Goal: Task Accomplishment & Management: Complete application form

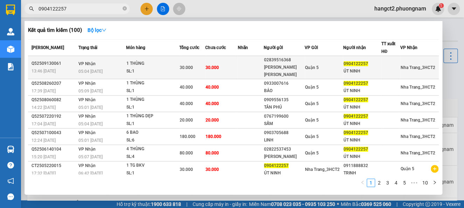
type input "0904122257"
click at [132, 62] on div "1 THÙNG" at bounding box center [152, 64] width 53 height 8
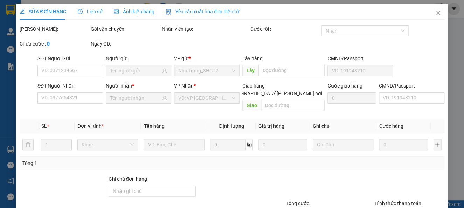
type input "02839516368"
type input "[PERSON_NAME] [PERSON_NAME]"
type input "0904122257"
type input "ÚT NINH"
type input "30.000"
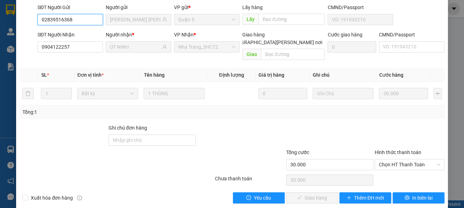
scroll to position [60, 0]
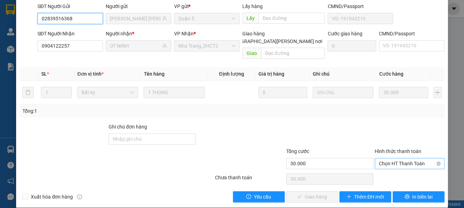
click at [387, 158] on span "Chọn HT Thanh Toán" at bounding box center [409, 163] width 61 height 11
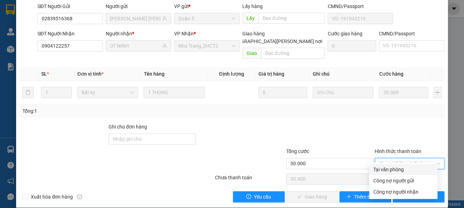
click at [389, 169] on div "Tại văn phòng" at bounding box center [403, 170] width 60 height 8
type input "0"
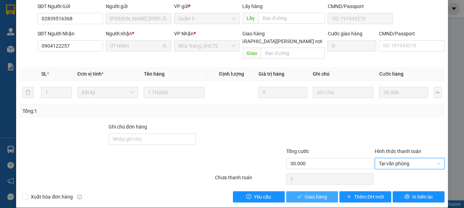
click at [317, 193] on span "Giao hàng" at bounding box center [316, 197] width 22 height 8
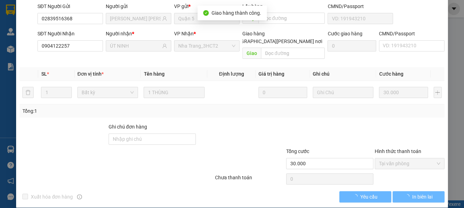
scroll to position [8, 0]
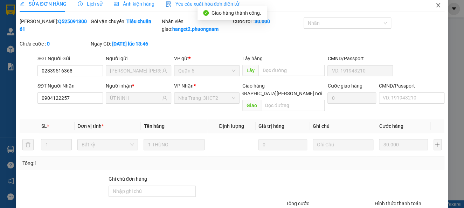
click at [436, 6] on icon "close" at bounding box center [438, 5] width 4 height 4
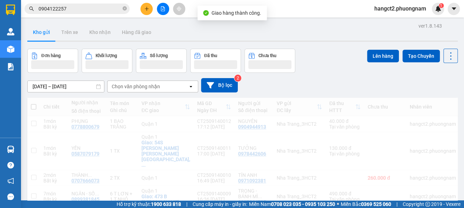
click at [73, 6] on input "0904122257" at bounding box center [80, 9] width 83 height 8
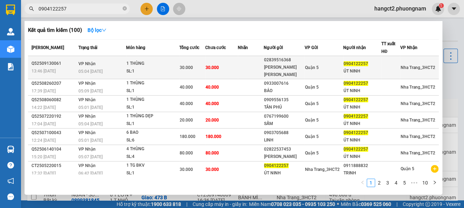
click at [152, 68] on div "SL: 1" at bounding box center [152, 72] width 53 height 8
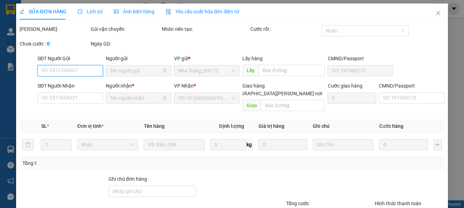
type input "02839516368"
type input "[PERSON_NAME] [PERSON_NAME]"
type input "0904122257"
type input "ÚT NINH"
type input "30.000"
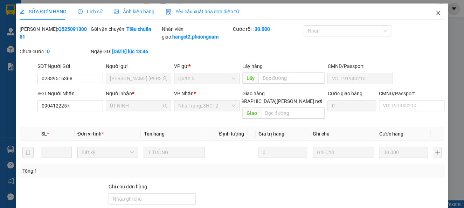
click at [435, 11] on icon "close" at bounding box center [438, 13] width 6 height 6
